Goal: Transaction & Acquisition: Subscribe to service/newsletter

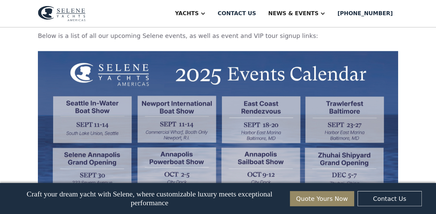
scroll to position [549, 0]
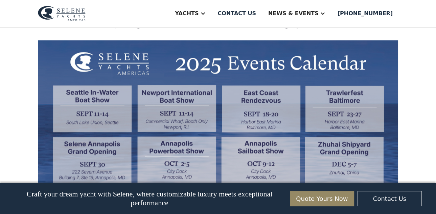
click at [103, 107] on img at bounding box center [218, 116] width 360 height 152
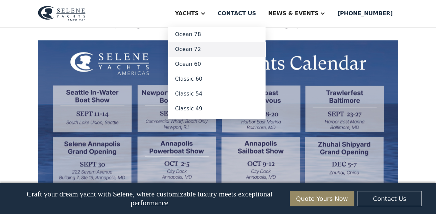
click at [224, 50] on link "Ocean 72" at bounding box center [216, 49] width 97 height 15
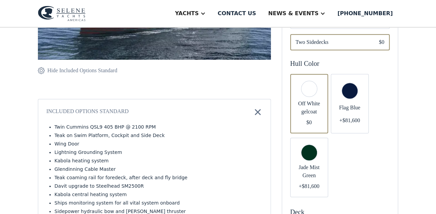
scroll to position [211, 0]
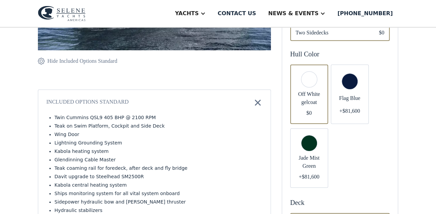
click at [309, 142] on div "Email Form" at bounding box center [309, 158] width 38 height 60
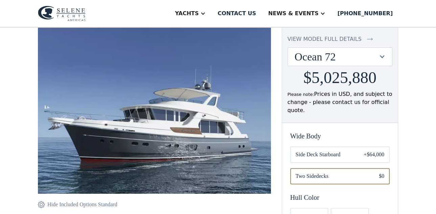
scroll to position [63, 0]
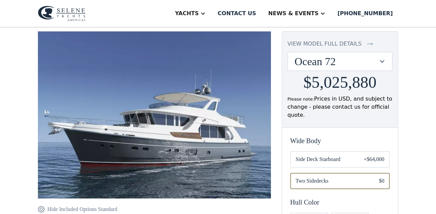
click at [201, 120] on img at bounding box center [154, 114] width 233 height 167
click at [238, 126] on img at bounding box center [154, 114] width 233 height 167
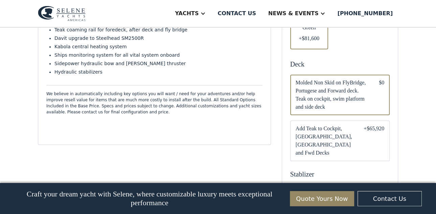
scroll to position [401, 0]
